Goal: Information Seeking & Learning: Find specific fact

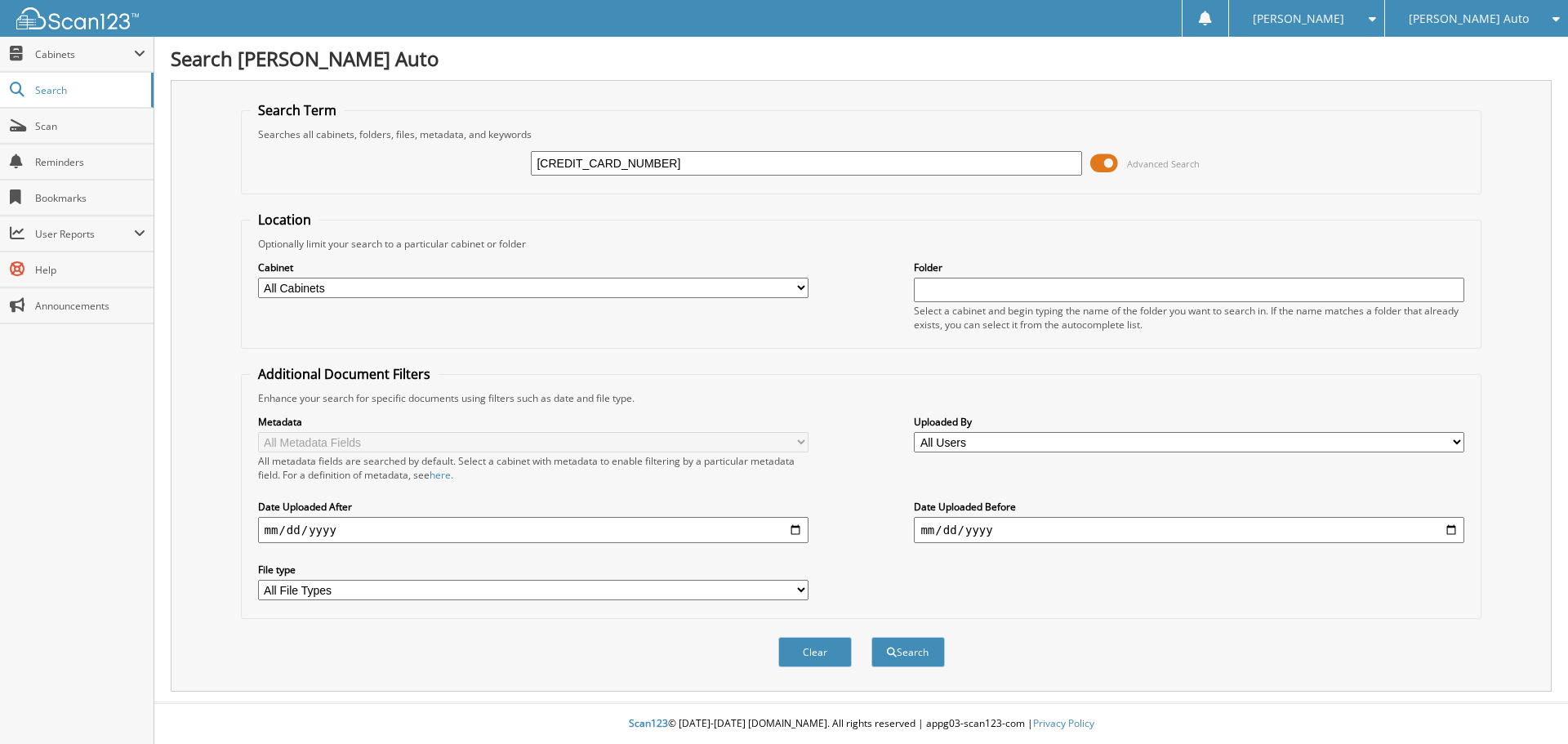
type input "[CREDIT_CARD_NUMBER]"
click at [872, 637] on button "Search" at bounding box center [908, 653] width 74 height 30
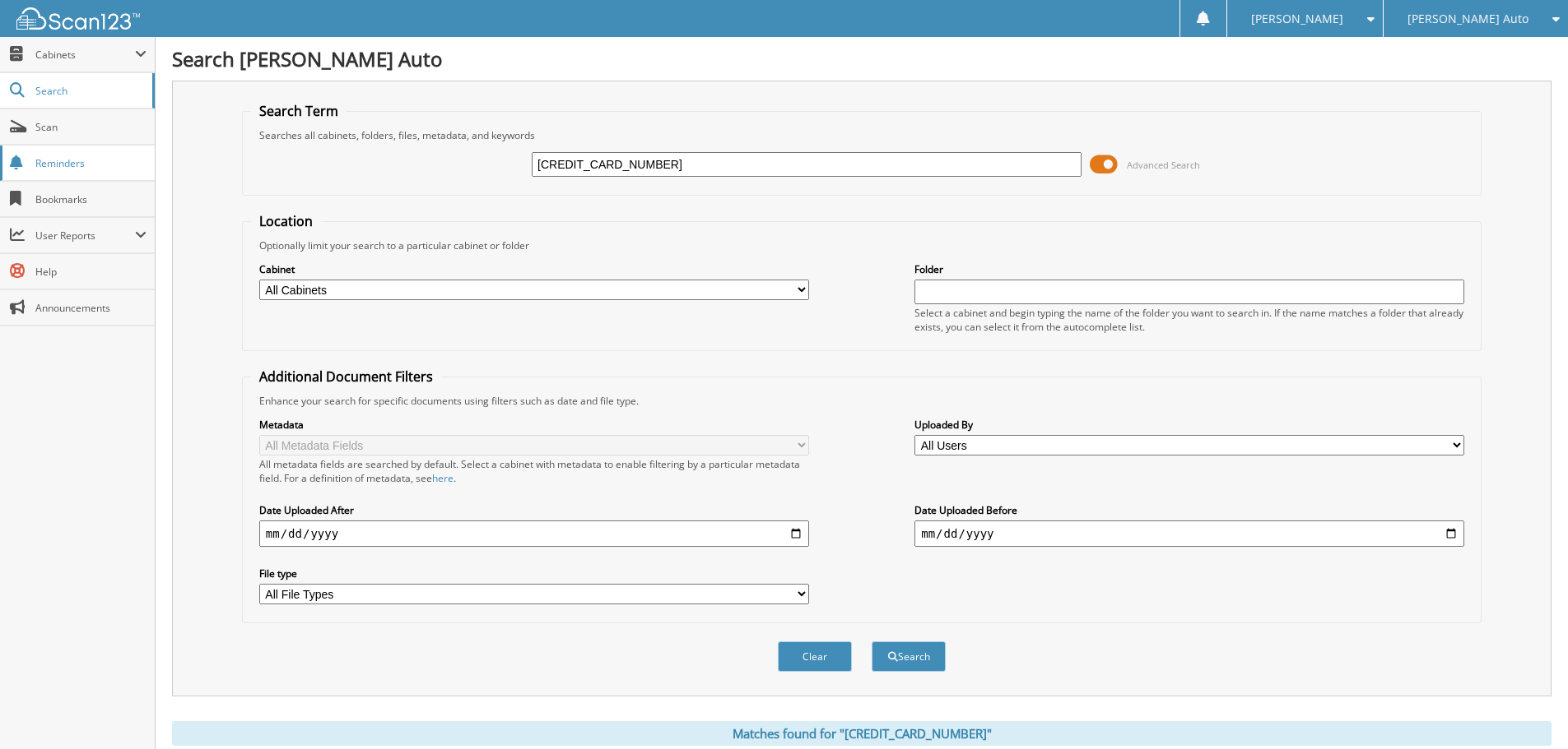
drag, startPoint x: 735, startPoint y: 158, endPoint x: 109, endPoint y: 172, distance: 626.2
click at [174, 158] on div "Search Term Searches all cabinets, folders, files, metadata, and keywords 50560…" at bounding box center [862, 389] width 1380 height 616
type input "62566P"
click at [871, 642] on button "Search" at bounding box center [908, 657] width 74 height 31
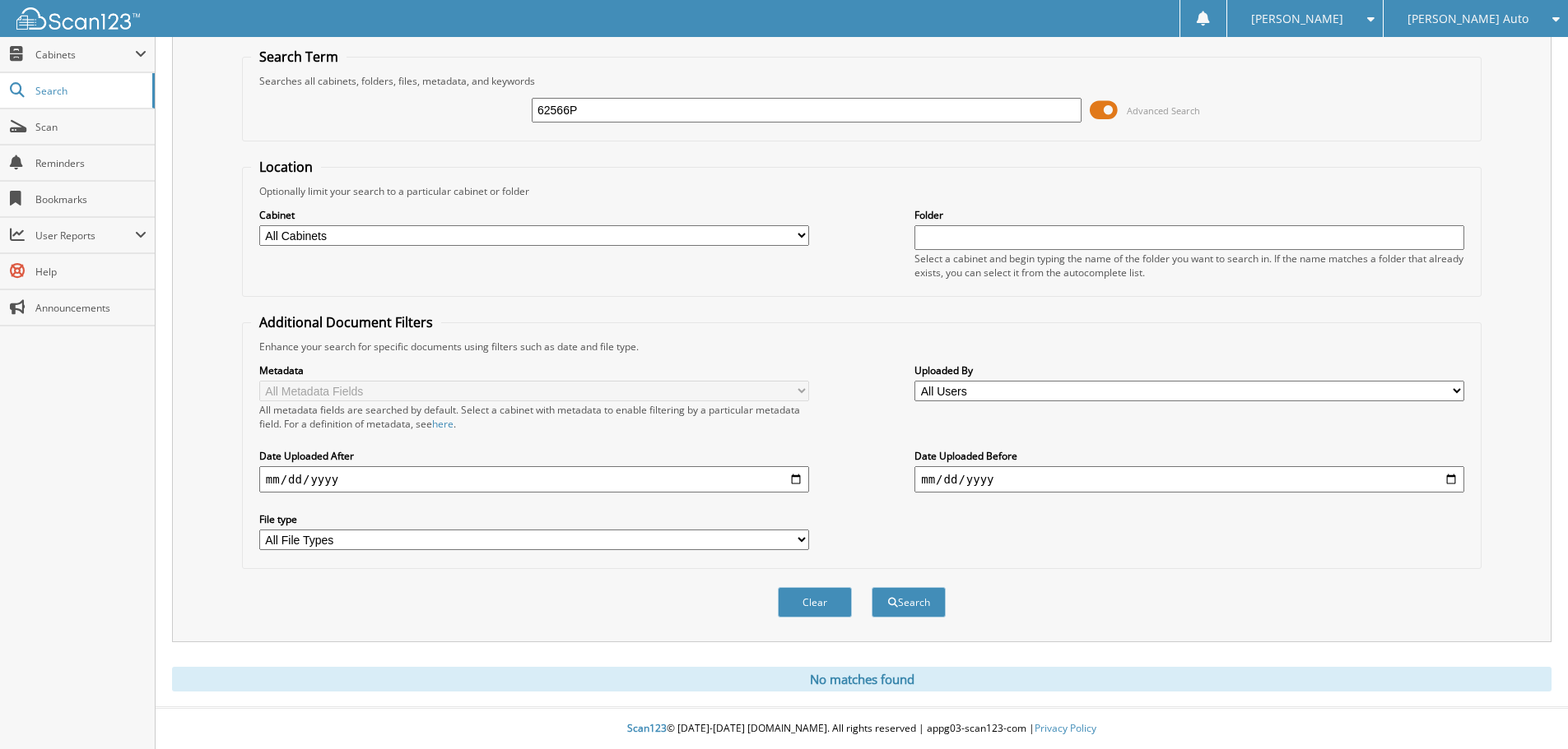
click at [1519, 30] on div "[PERSON_NAME] Auto" at bounding box center [1475, 18] width 168 height 37
click at [1522, 66] on link "[PERSON_NAME] Chevrolet of [GEOGRAPHIC_DATA]" at bounding box center [1476, 59] width 184 height 44
